Goal: Information Seeking & Learning: Learn about a topic

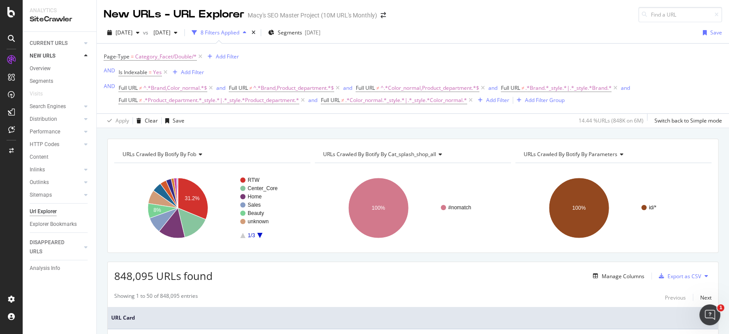
click at [12, 11] on icon at bounding box center [11, 12] width 8 height 10
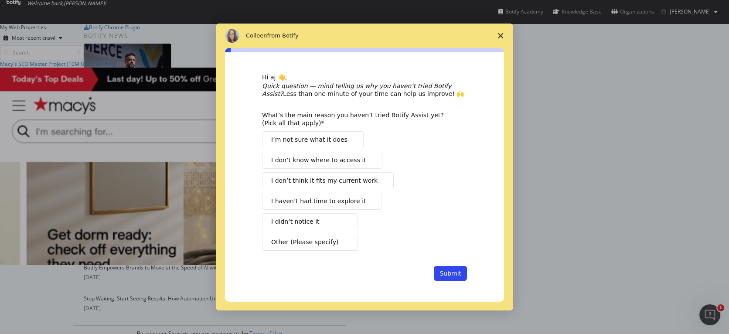
click at [499, 34] on icon "Close survey" at bounding box center [500, 35] width 5 height 5
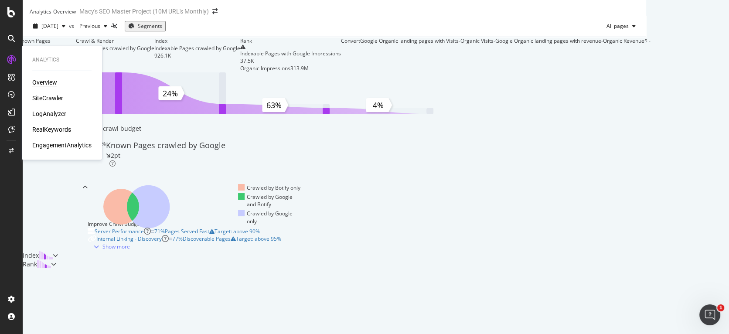
click at [43, 81] on div "Overview" at bounding box center [44, 82] width 25 height 9
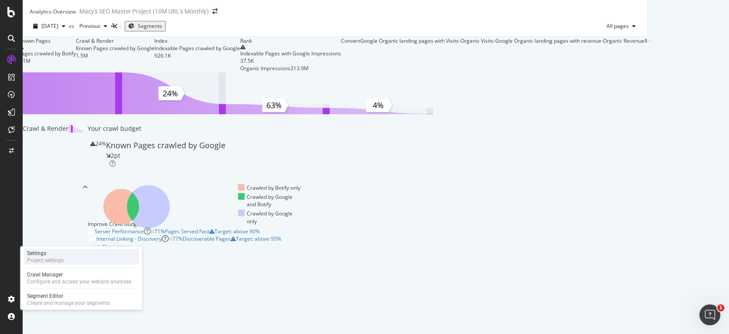
click at [49, 258] on div "Project settings" at bounding box center [45, 260] width 37 height 7
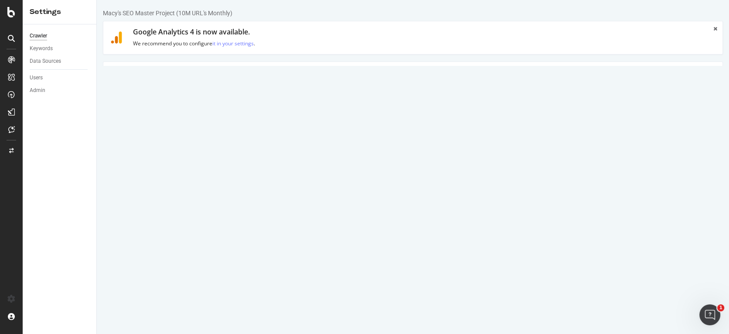
click at [190, 78] on link "Advanced Settings" at bounding box center [171, 74] width 67 height 24
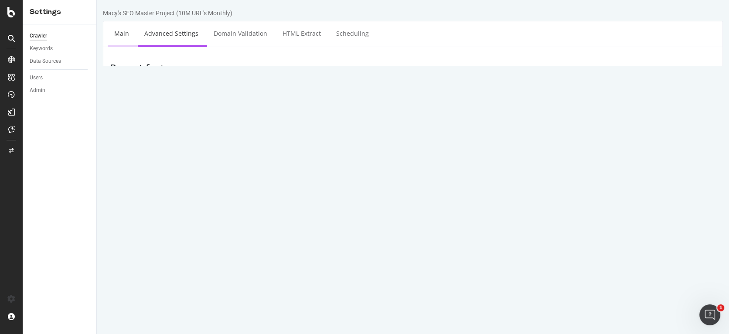
type input "angel.benjumea@macys.com"
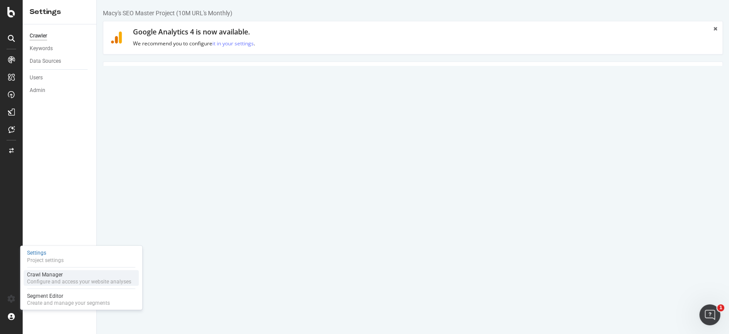
click at [44, 279] on div "Configure and access your website analyses" at bounding box center [79, 281] width 104 height 7
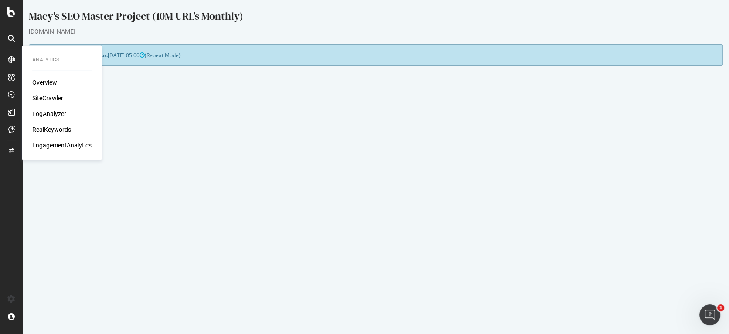
click at [12, 59] on icon at bounding box center [11, 59] width 7 height 7
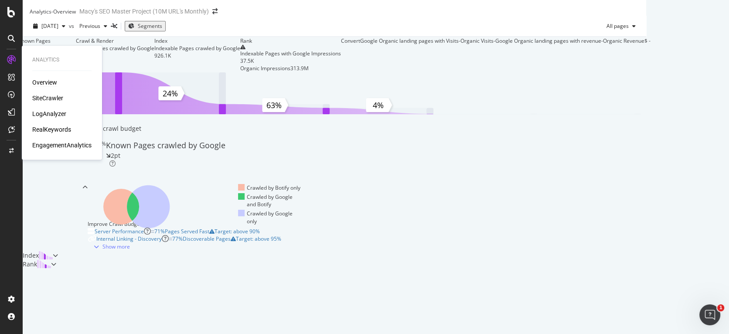
click at [37, 83] on div "Overview" at bounding box center [44, 82] width 25 height 9
click at [51, 83] on div "Overview" at bounding box center [44, 82] width 25 height 9
click at [48, 82] on div "Overview" at bounding box center [44, 82] width 25 height 9
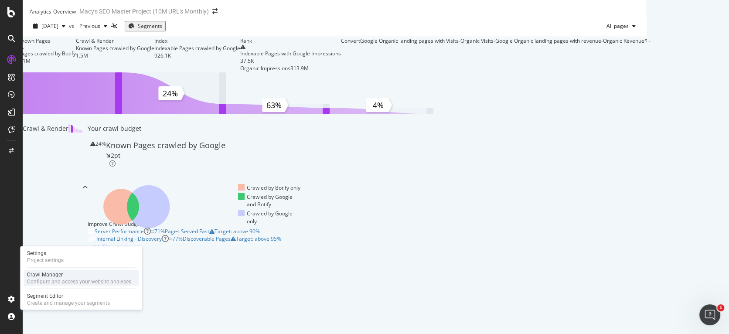
click at [45, 276] on div "Crawl Manager" at bounding box center [79, 274] width 104 height 7
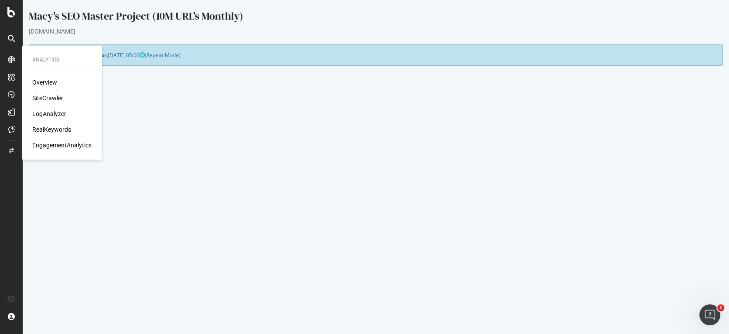
click at [43, 78] on div "Overview" at bounding box center [44, 82] width 25 height 9
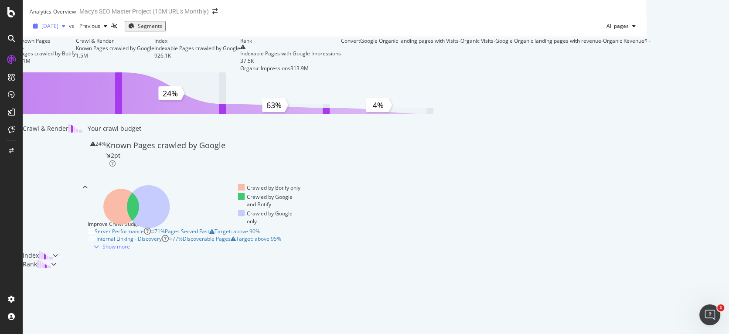
click at [58, 30] on span "[DATE]" at bounding box center [49, 25] width 17 height 7
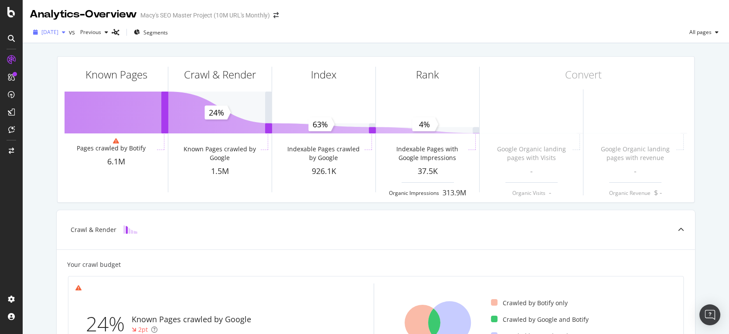
click at [58, 33] on span "[DATE]" at bounding box center [49, 31] width 17 height 7
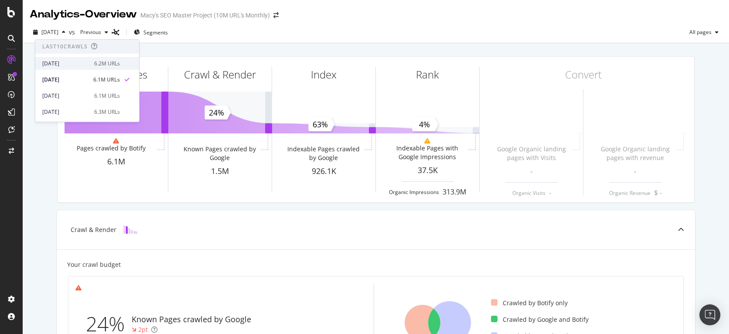
click at [67, 58] on div "2025 Aug. 7th 6.2M URLs" at bounding box center [87, 63] width 104 height 13
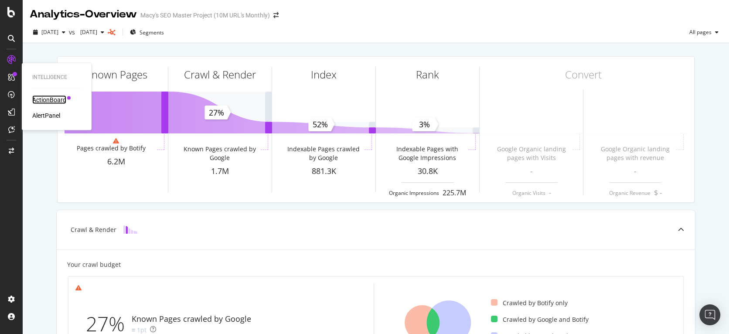
click at [43, 100] on div "ActionBoard" at bounding box center [49, 99] width 34 height 9
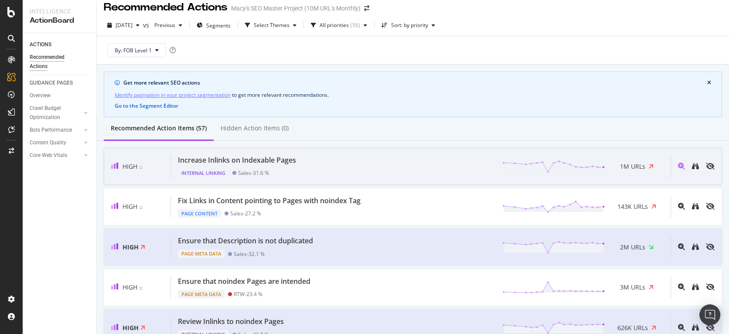
scroll to position [7, 0]
click at [350, 163] on div "Increase Inlinks on Indexable Pages Internal Linking Sales - 31.6 % 1M URLs" at bounding box center [420, 166] width 499 height 22
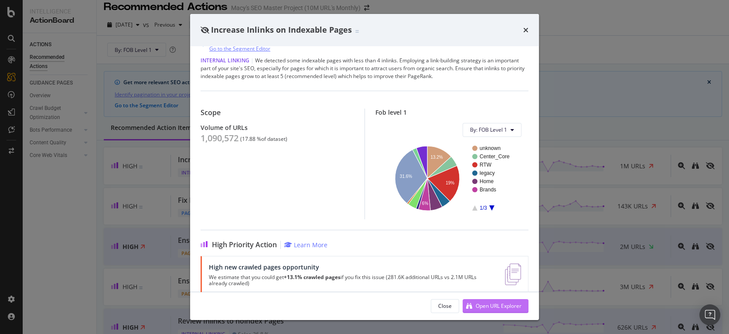
scroll to position [38, 0]
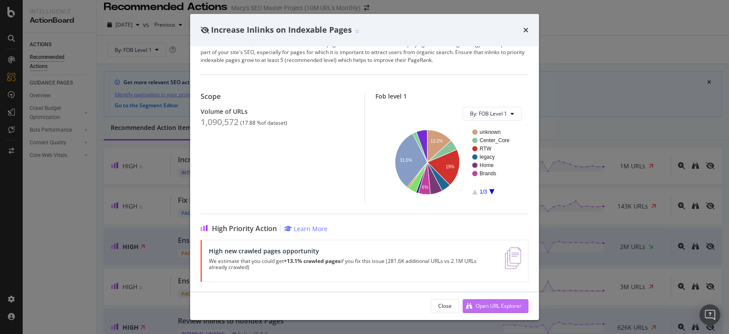
click at [493, 306] on div "Open URL Explorer" at bounding box center [498, 305] width 46 height 7
click at [528, 28] on icon "times" at bounding box center [525, 30] width 5 height 7
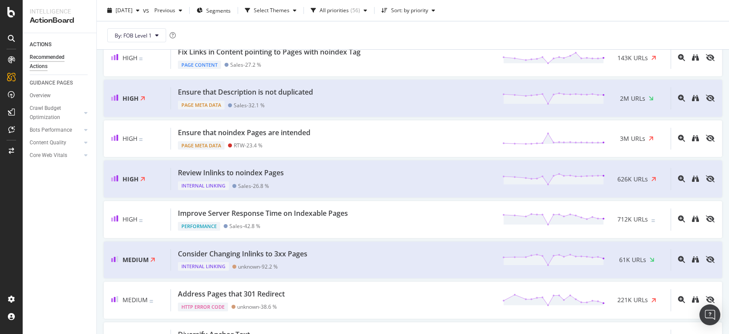
scroll to position [166, 0]
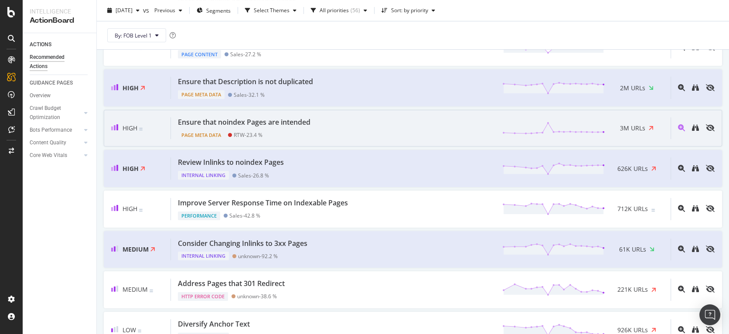
click at [363, 124] on div "Ensure that noindex Pages are intended Page Meta Data RTW - 23.4 % 3M URLs" at bounding box center [420, 128] width 499 height 22
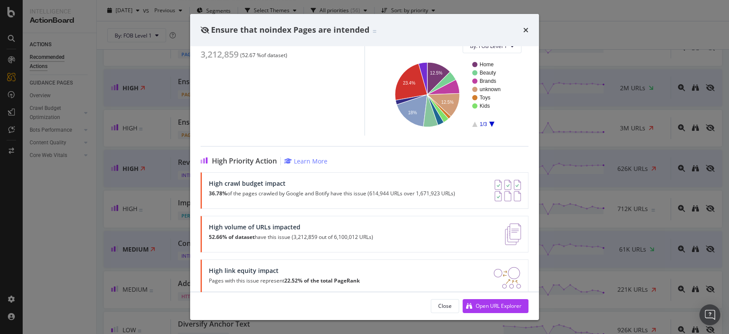
scroll to position [98, 0]
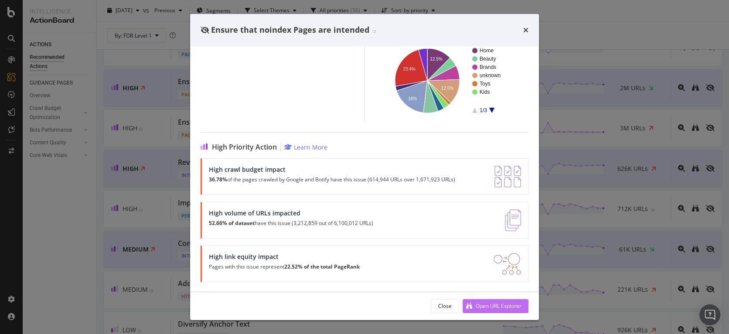
click at [487, 306] on div "Open URL Explorer" at bounding box center [498, 305] width 46 height 7
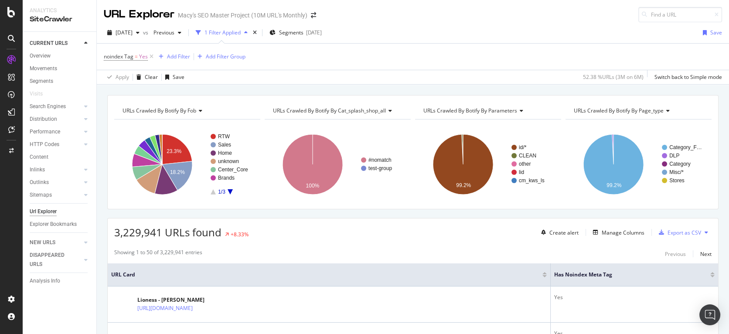
scroll to position [1, 0]
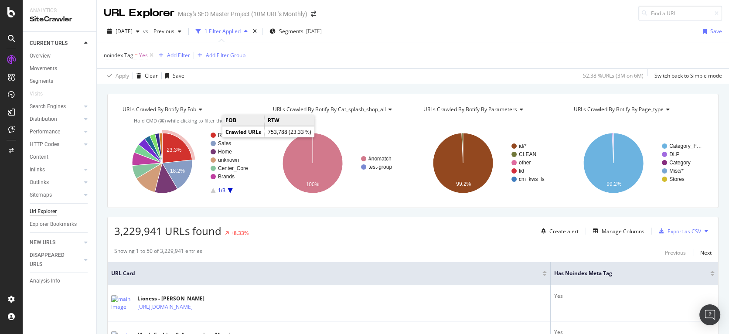
click at [220, 133] on text "RTW" at bounding box center [224, 135] width 12 height 6
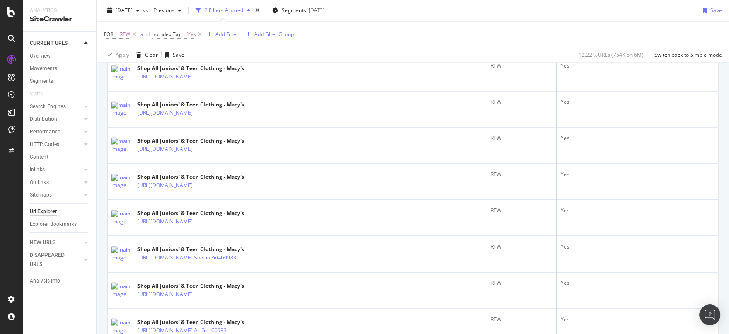
scroll to position [1813, 0]
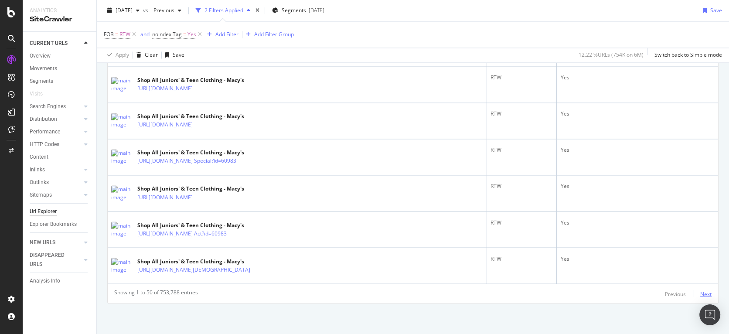
click at [701, 293] on div "Next" at bounding box center [705, 293] width 11 height 7
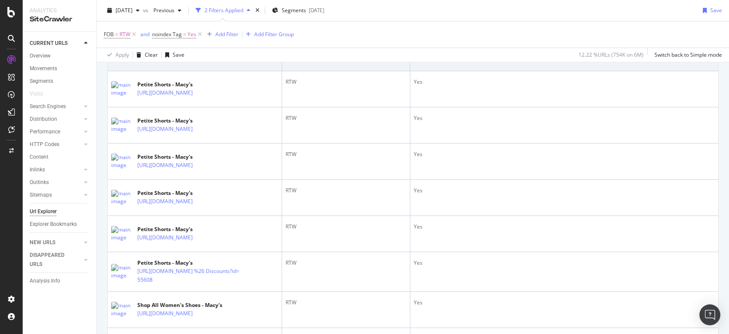
scroll to position [0, 0]
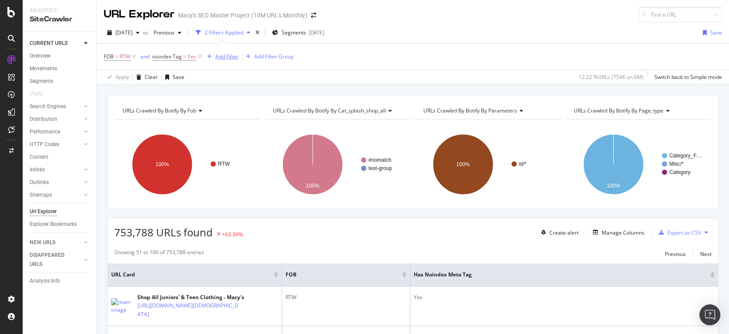
click at [231, 55] on div "Add Filter" at bounding box center [226, 56] width 23 height 7
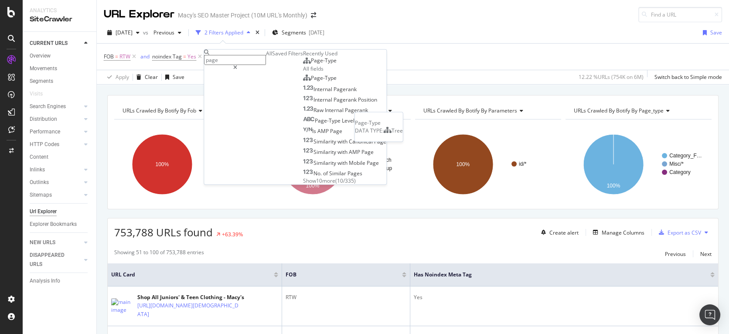
type input "page"
click at [303, 64] on div "Page-Type" at bounding box center [320, 60] width 34 height 7
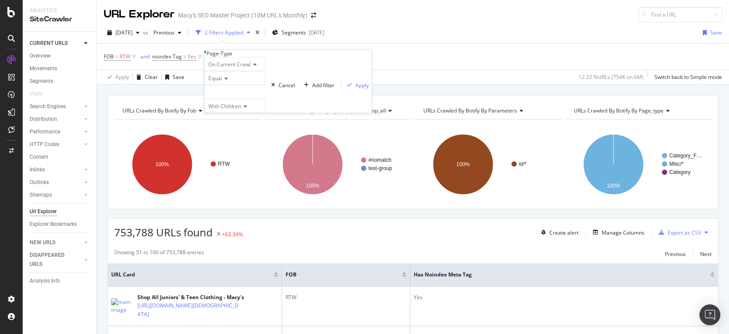
click at [222, 82] on span "Equal" at bounding box center [215, 78] width 14 height 7
click at [265, 85] on div "Equal" at bounding box center [234, 78] width 61 height 14
click at [256, 99] on div at bounding box center [234, 92] width 61 height 14
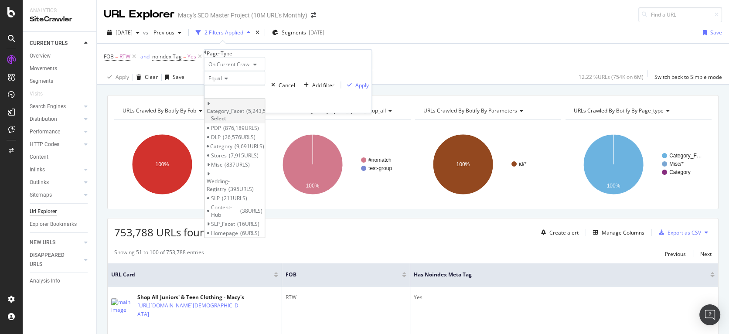
click at [219, 123] on div "Category_Facet 5,243,593 URLS Select" at bounding box center [234, 111] width 60 height 24
click at [210, 106] on icon at bounding box center [208, 103] width 3 height 5
click at [232, 124] on span "Double" at bounding box center [222, 119] width 17 height 7
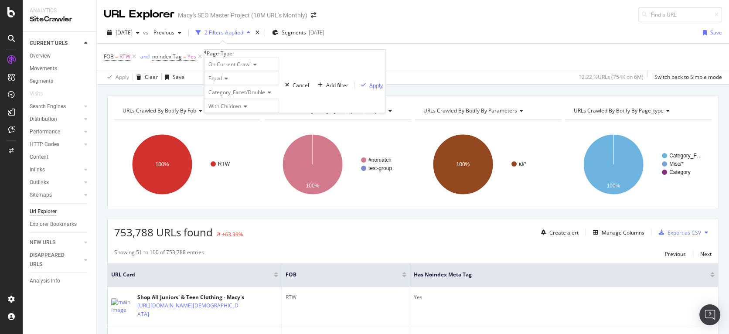
click at [369, 88] on div "Apply" at bounding box center [376, 84] width 14 height 7
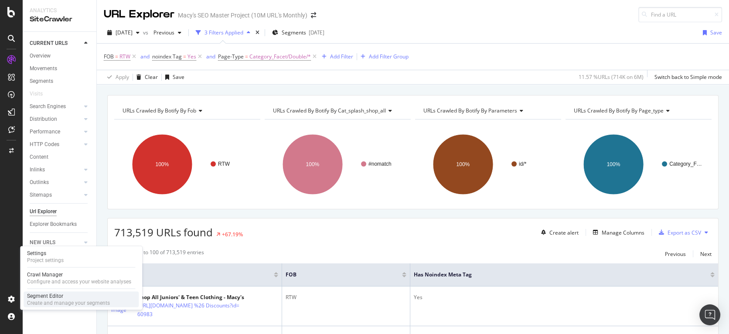
click at [49, 300] on div "Create and manage your segments" at bounding box center [68, 302] width 83 height 7
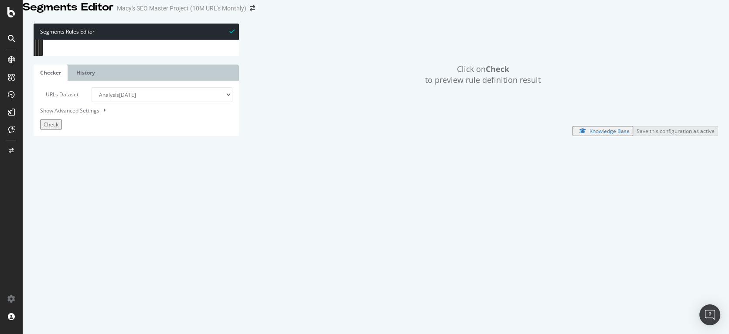
scroll to position [560, 0]
click at [153, 161] on div "path /shop/gourmet-food-and-gift-baskets* path /shop/holiday-shop* ) @ Center_C…" at bounding box center [659, 125] width 1202 height 182
click at [121, 140] on div ") @ Character_Shop* path /shop/character-shop* @ Gifts path /shop/gift-guide* @…" at bounding box center [659, 124] width 1202 height 182
